Goal: Task Accomplishment & Management: Manage account settings

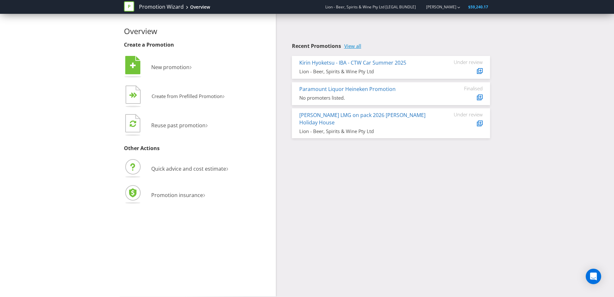
click at [351, 44] on link "View all" at bounding box center [352, 45] width 17 height 5
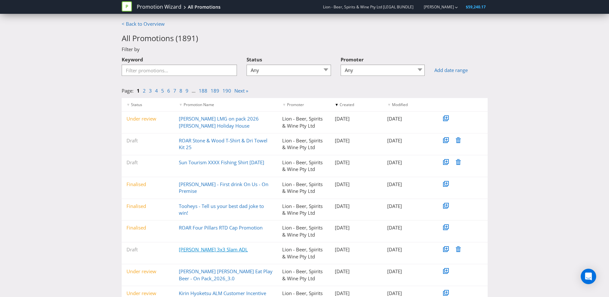
click at [208, 247] on link "[PERSON_NAME] 3x3 Slam ADL" at bounding box center [213, 249] width 69 height 6
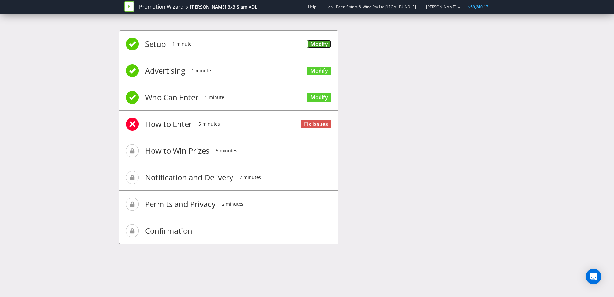
click at [316, 46] on link "Modify" at bounding box center [319, 44] width 24 height 9
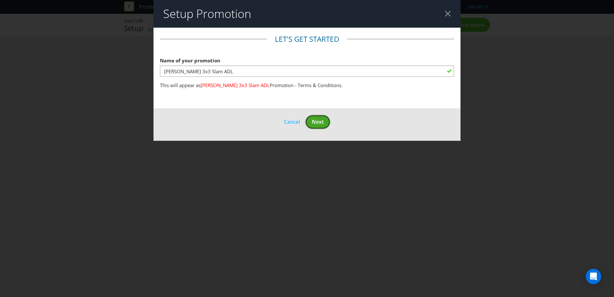
click at [318, 123] on span "Next" at bounding box center [318, 121] width 12 height 7
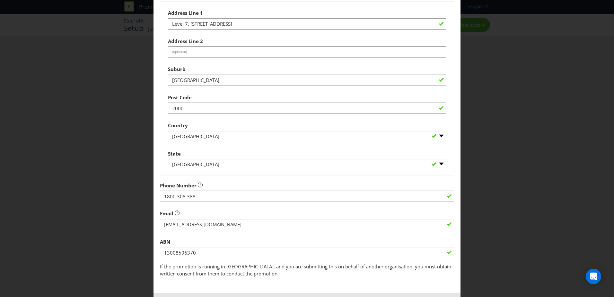
scroll to position [122, 0]
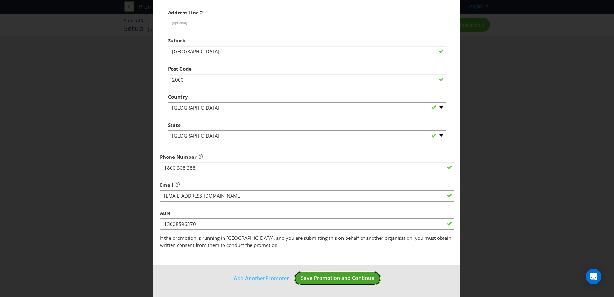
click at [337, 281] on span "Save Promotion and Continue" at bounding box center [337, 277] width 73 height 7
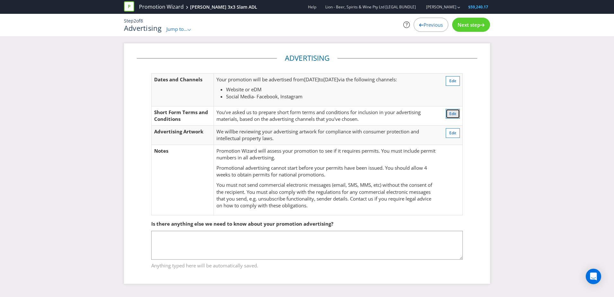
click at [452, 110] on button "Edit" at bounding box center [453, 114] width 14 height 10
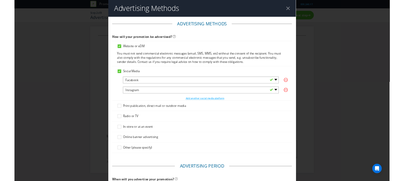
scroll to position [282, 0]
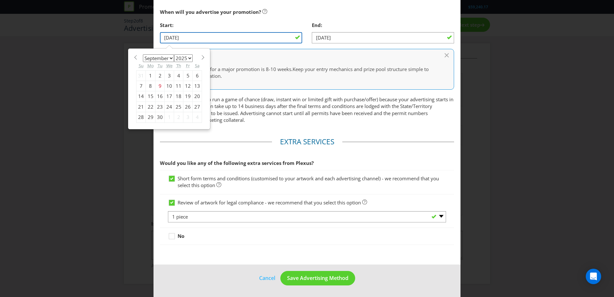
click at [284, 37] on input "[DATE]" at bounding box center [231, 37] width 142 height 11
click at [147, 97] on div "15" at bounding box center [151, 96] width 10 height 10
type input "[DATE]"
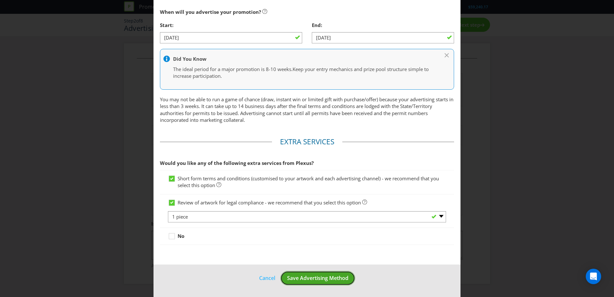
click at [337, 277] on span "Save Advertising Method" at bounding box center [317, 277] width 61 height 7
